Goal: Transaction & Acquisition: Obtain resource

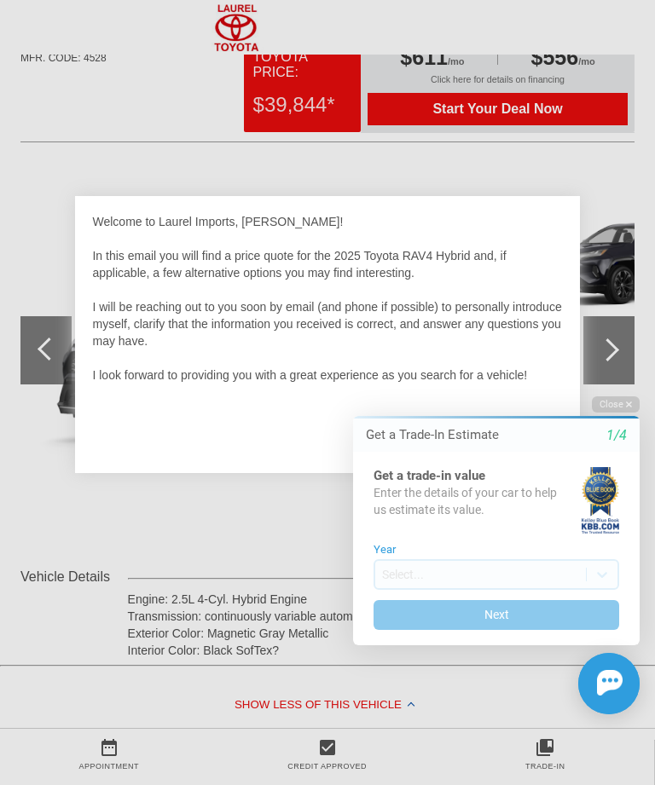
scroll to position [104, 0]
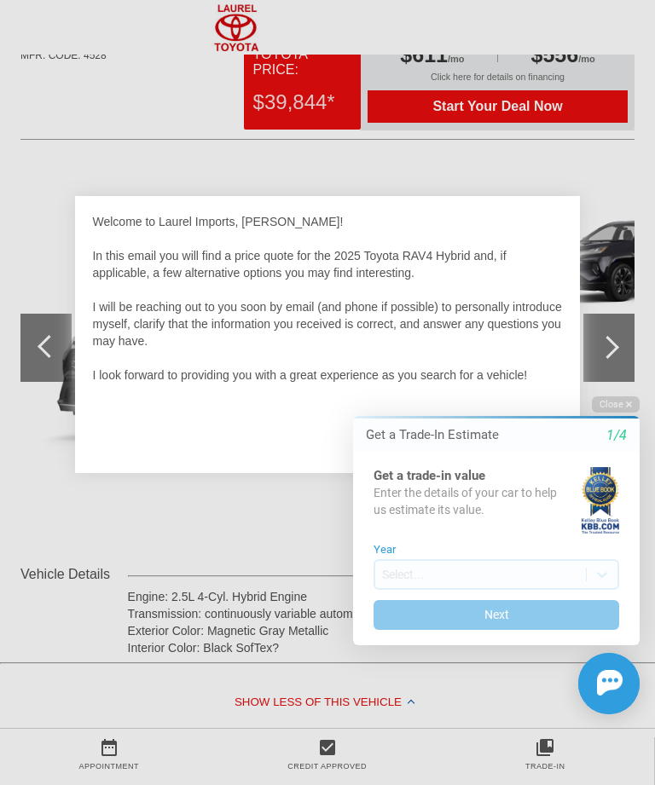
click at [560, 419] on div "Get a Trade-In Estimate 1/4 Get a trade-in value Enter the details of your car …" at bounding box center [496, 530] width 286 height 229
click at [561, 426] on div "Get a Trade-In Estimate 1/4" at bounding box center [496, 435] width 286 height 33
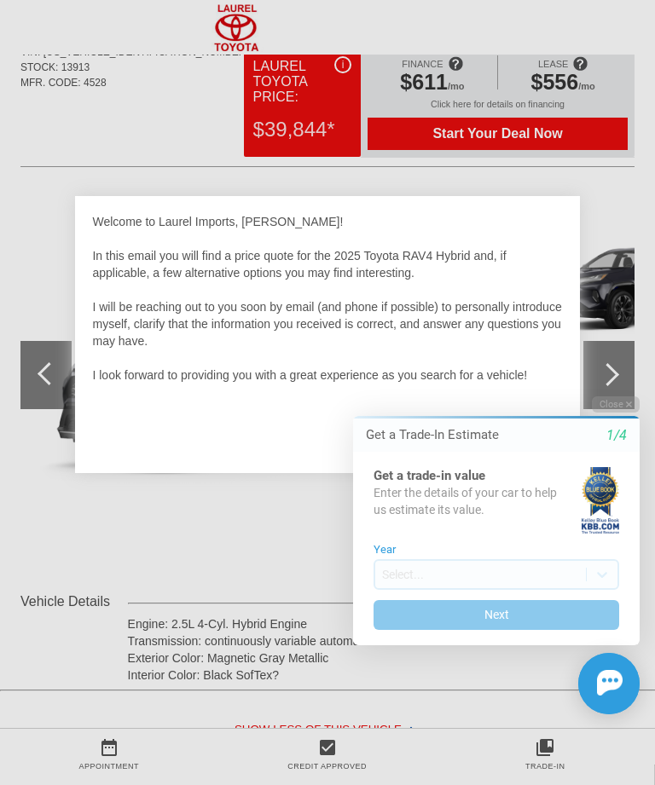
scroll to position [74, 0]
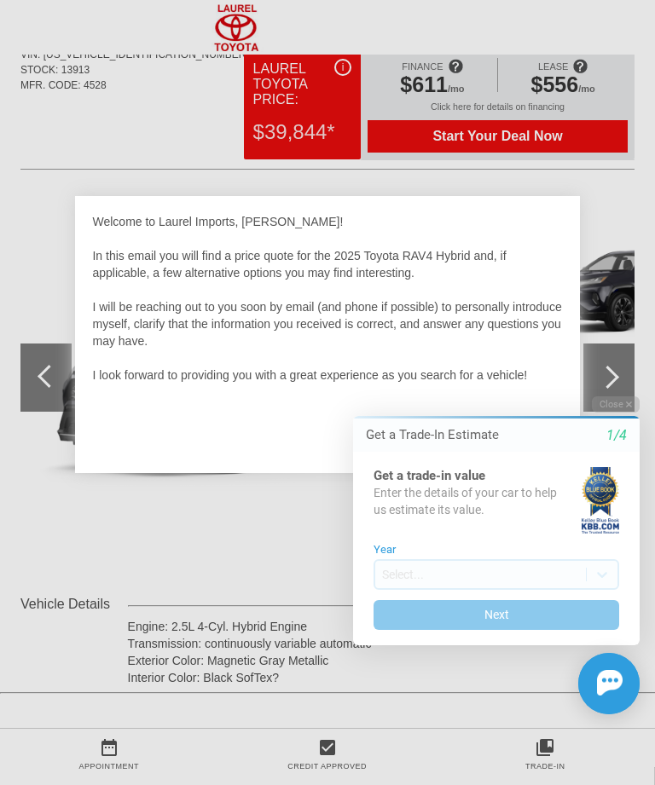
click at [560, 414] on div "Close Get a Trade-In Estimate 1/4 Get a trade-in value Enter the details of you…" at bounding box center [485, 555] width 307 height 318
click at [552, 408] on div "Close Get a Trade-In Estimate 1/4 Get a trade-in value Enter the details of you…" at bounding box center [485, 555] width 307 height 318
click at [558, 415] on div "Close Get a Trade-In Estimate 1/4 Get a trade-in value Enter the details of you…" at bounding box center [485, 555] width 307 height 318
click at [552, 413] on div "Close Get a Trade-In Estimate 1/4 Get a trade-in value Enter the details of you…" at bounding box center [485, 555] width 307 height 318
click at [559, 416] on div "Close Get a Trade-In Estimate 1/4 Get a trade-in value Enter the details of you…" at bounding box center [485, 555] width 307 height 318
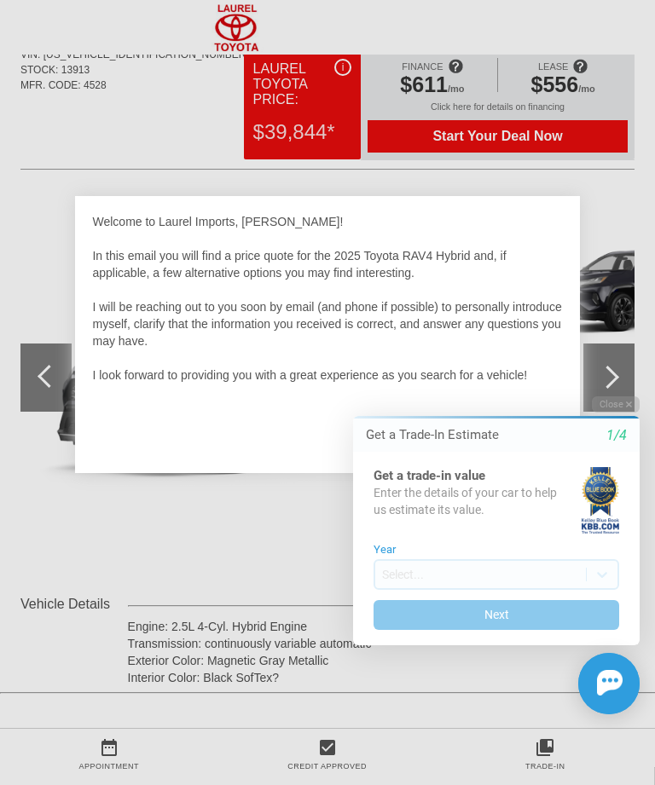
click at [558, 413] on div "Close Get a Trade-In Estimate 1/4 Get a trade-in value Enter the details of you…" at bounding box center [485, 555] width 307 height 318
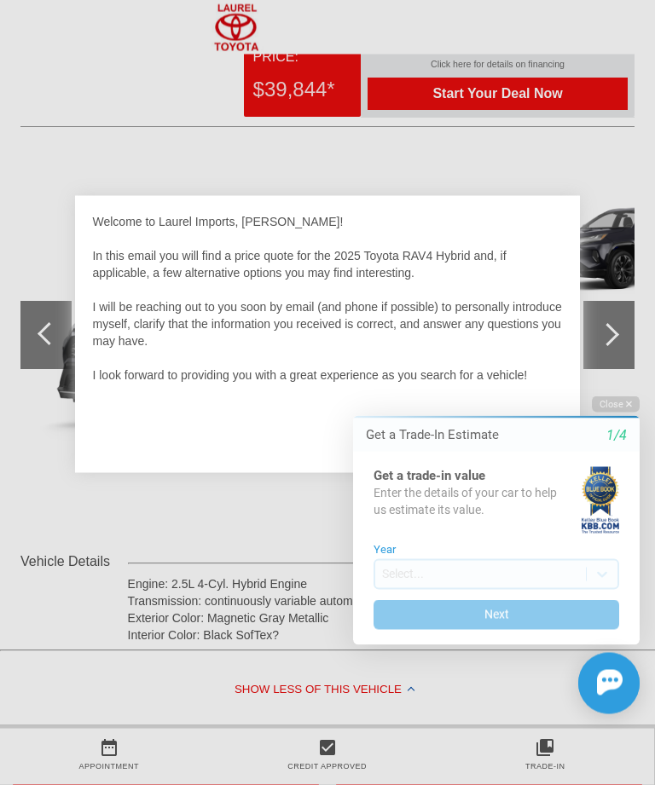
scroll to position [126, 0]
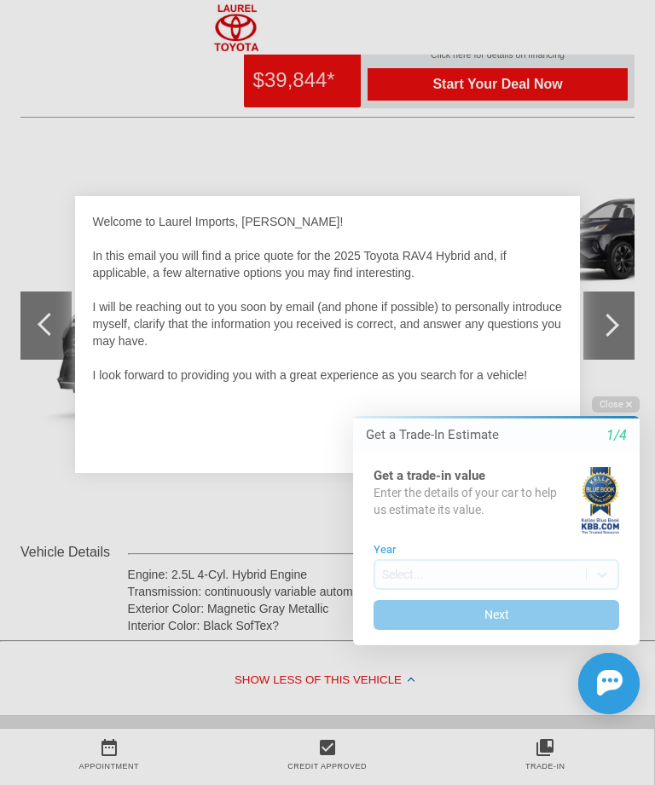
click at [557, 412] on div "Close Get a Trade-In Estimate 1/4 Get a trade-in value Enter the details of you…" at bounding box center [485, 555] width 307 height 318
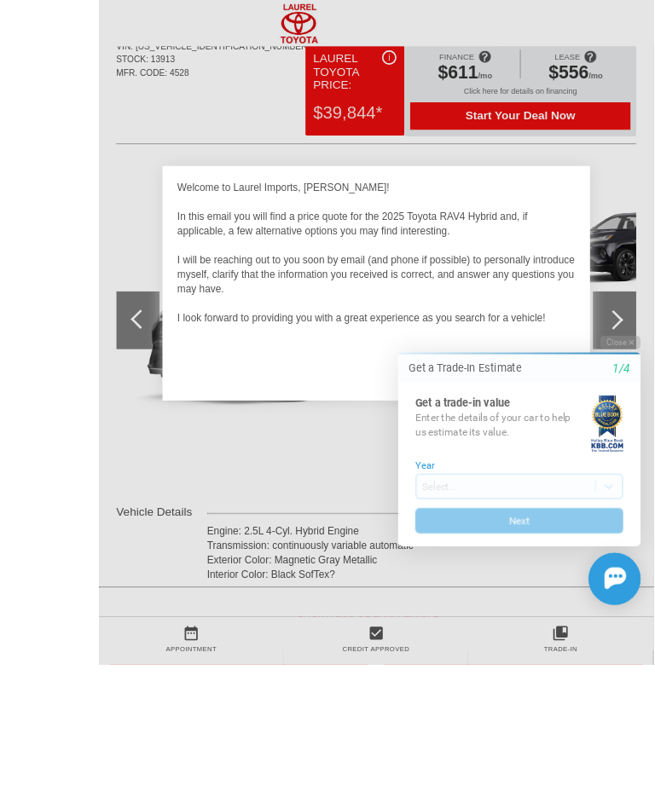
scroll to position [243, 0]
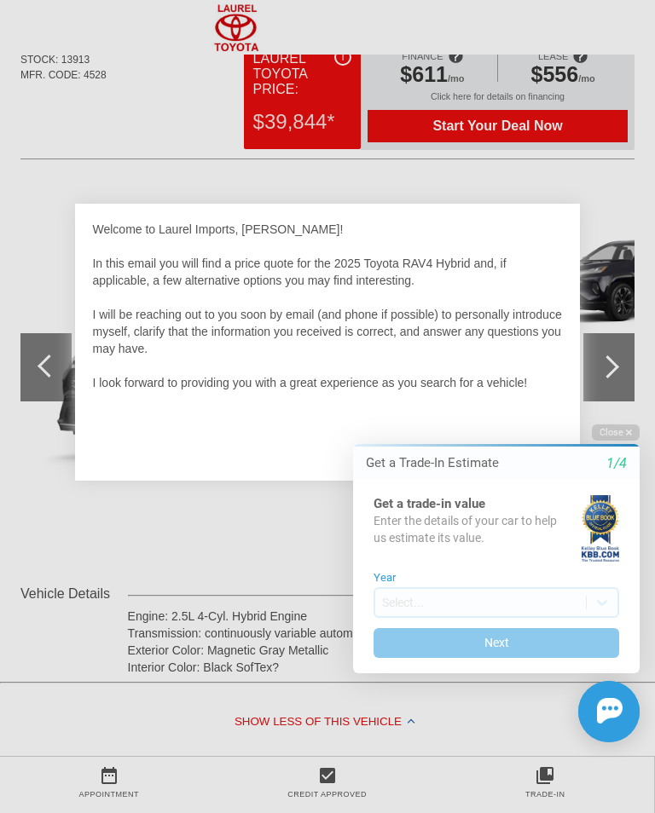
scroll to position [80, 0]
